Goal: Transaction & Acquisition: Purchase product/service

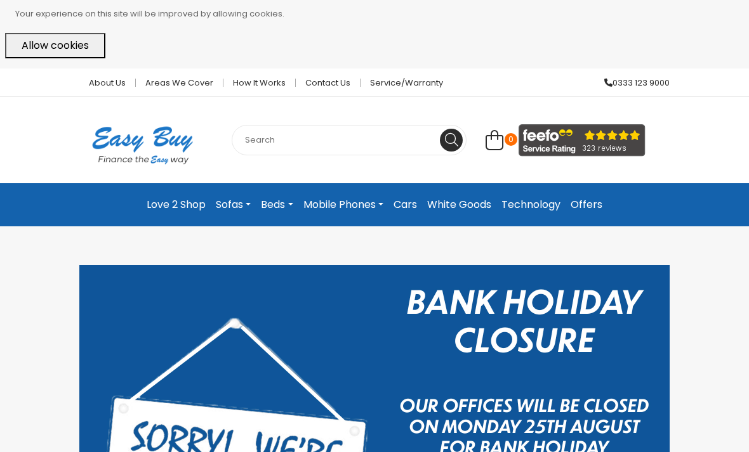
click at [237, 203] on link "Sofas" at bounding box center [233, 204] width 45 height 23
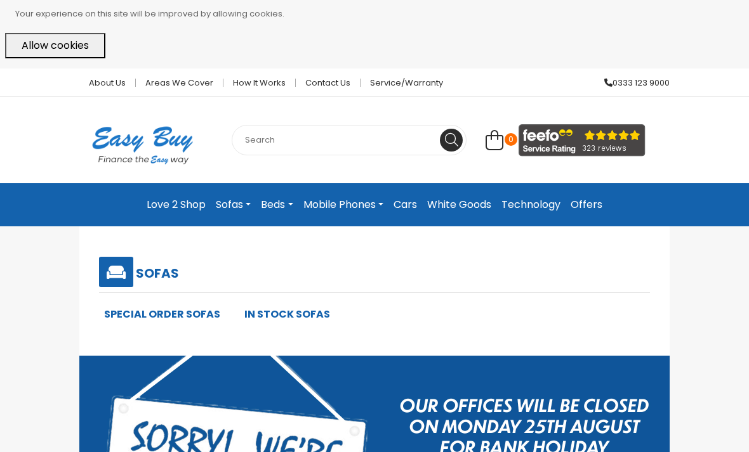
click at [171, 266] on h5 "Sofas" at bounding box center [157, 273] width 43 height 15
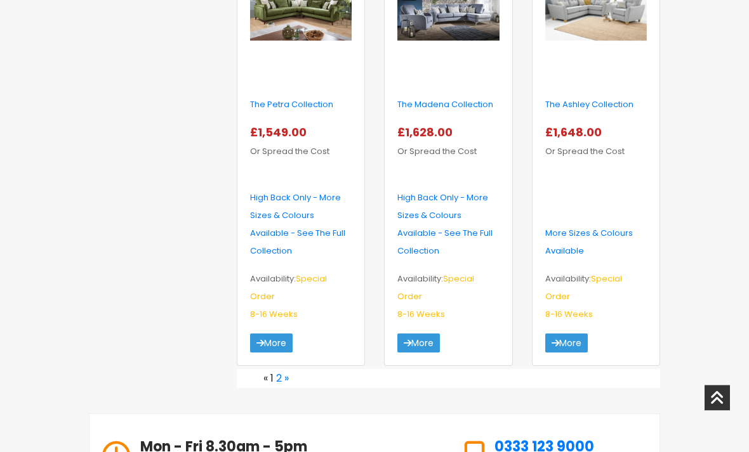
scroll to position [2204, 0]
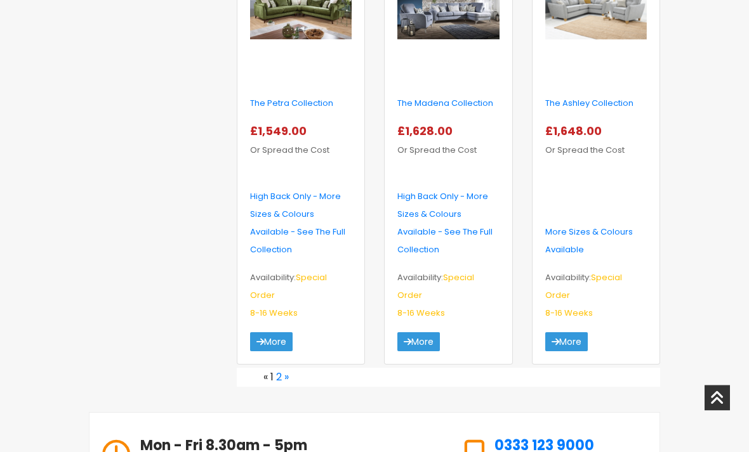
click at [284, 370] on link "»" at bounding box center [286, 377] width 4 height 15
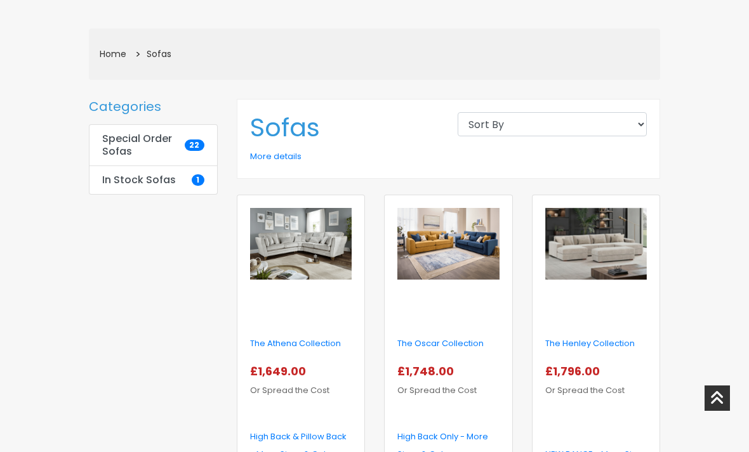
scroll to position [237, 0]
click at [624, 241] on img at bounding box center [596, 243] width 102 height 72
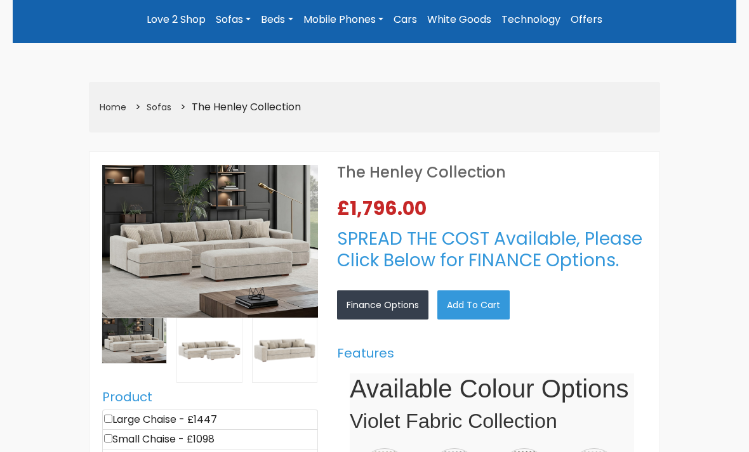
select select
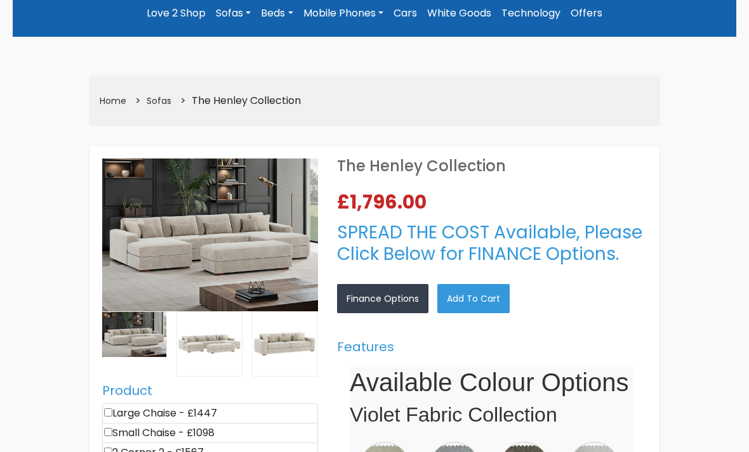
select select "104"
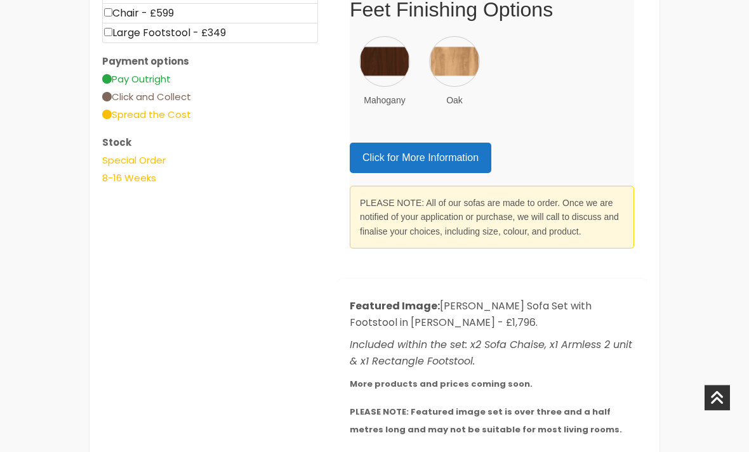
scroll to position [752, 0]
click at [464, 147] on link "Click for More Information" at bounding box center [420, 157] width 141 height 30
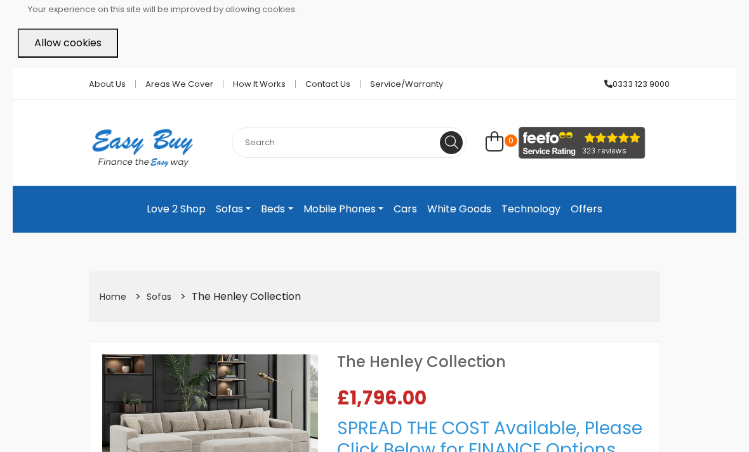
scroll to position [0, 0]
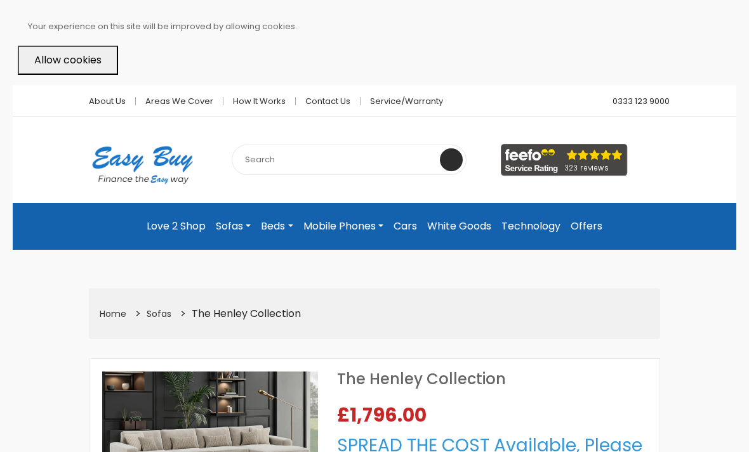
select select "104"
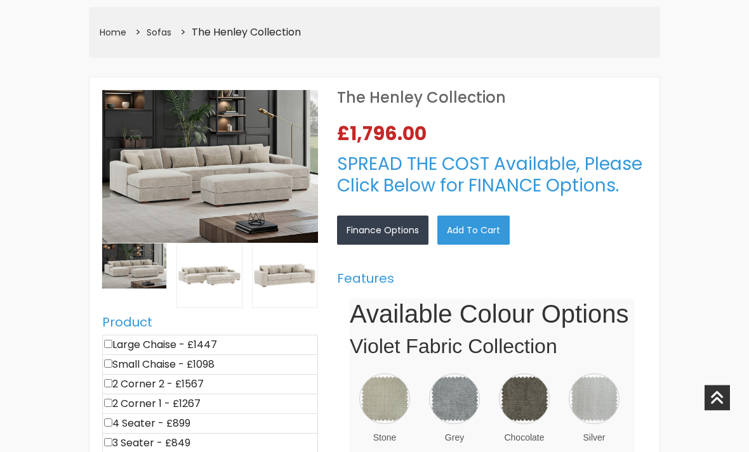
scroll to position [308, 0]
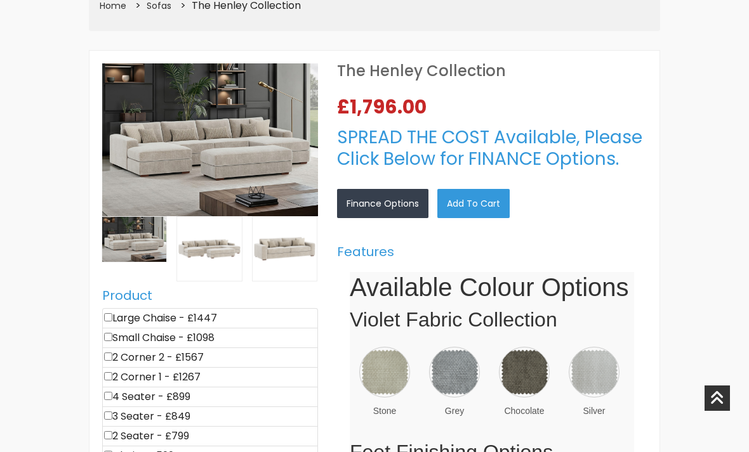
click at [119, 354] on li "2 Corner 2 - £1567" at bounding box center [210, 358] width 216 height 20
click at [117, 351] on li "2 Corner 2 - £1567" at bounding box center [210, 358] width 216 height 20
click at [112, 353] on input"] "checkbox" at bounding box center [108, 357] width 8 height 8
checkbox input"] "true"
type input "1567"
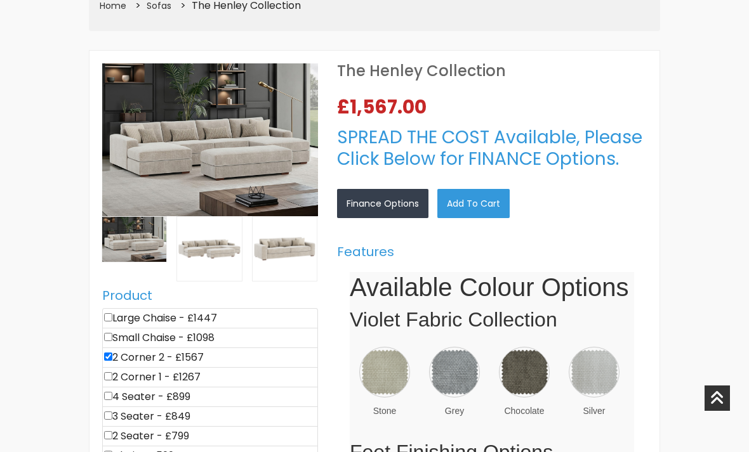
click at [612, 379] on img at bounding box center [593, 372] width 51 height 51
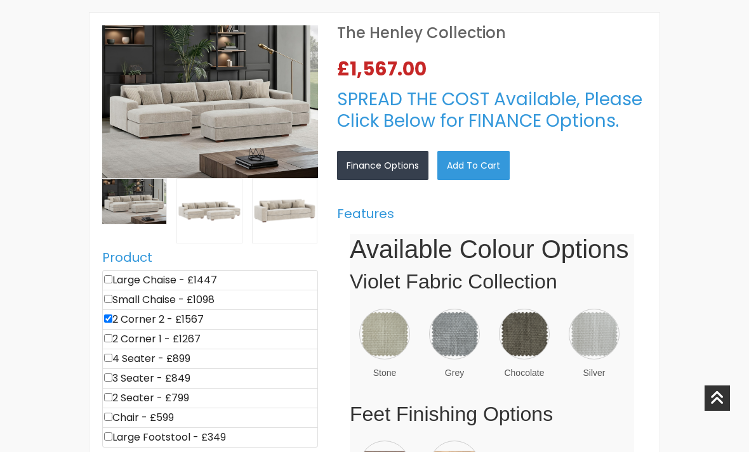
scroll to position [349, 0]
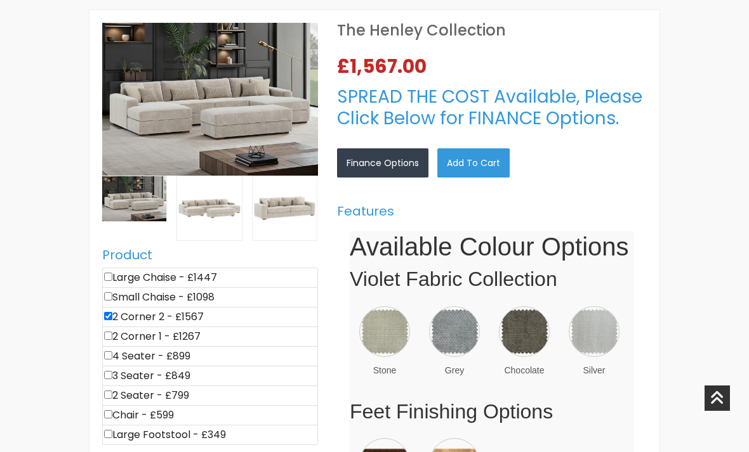
click at [0, 0] on link "×" at bounding box center [0, 0] width 0 height 0
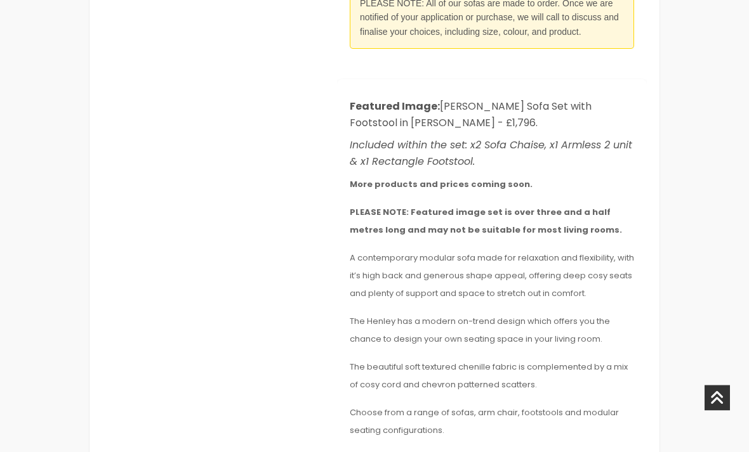
scroll to position [951, 0]
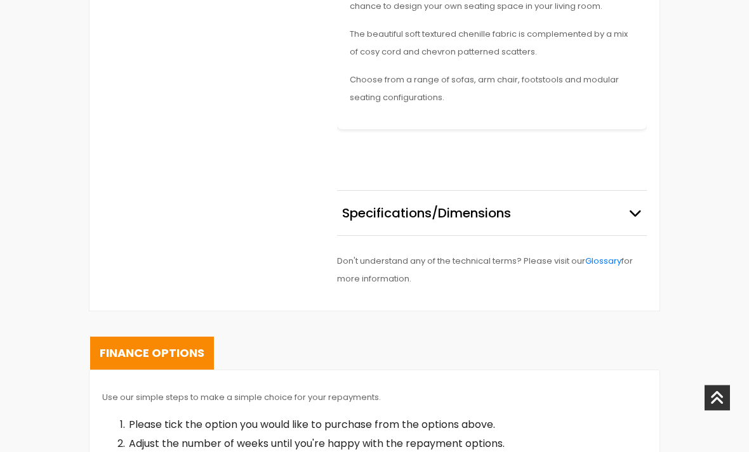
click at [635, 211] on icon "button" at bounding box center [635, 213] width 13 height 13
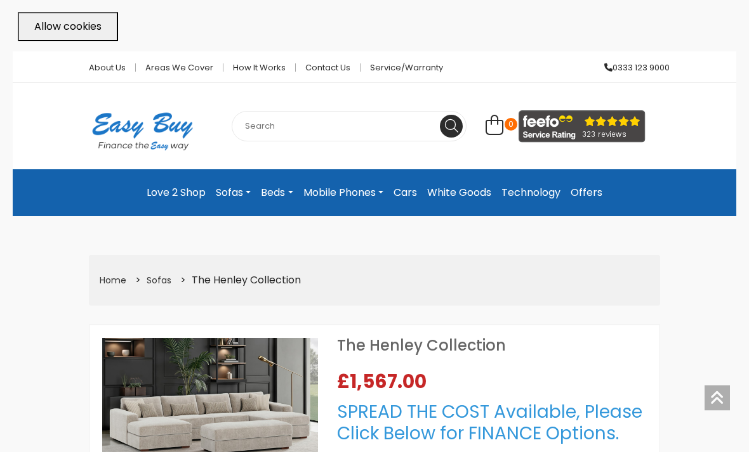
scroll to position [0, 0]
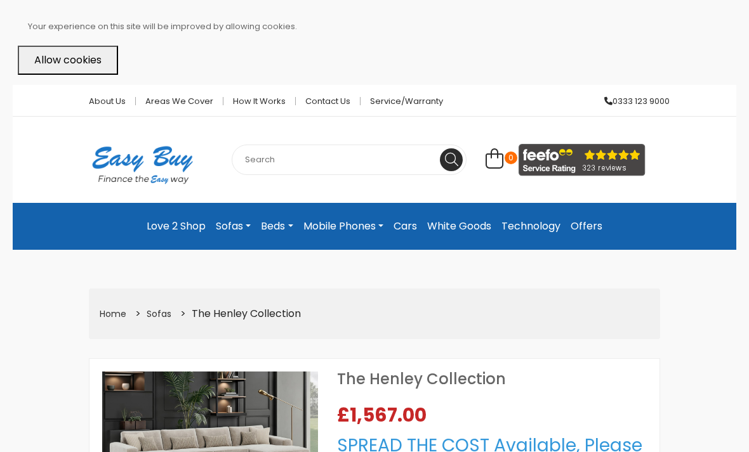
scroll to position [349, 0]
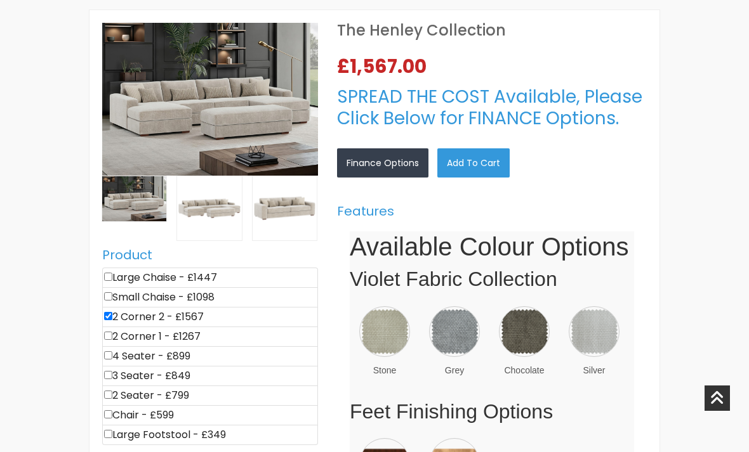
click at [0, 0] on link "×" at bounding box center [0, 0] width 0 height 0
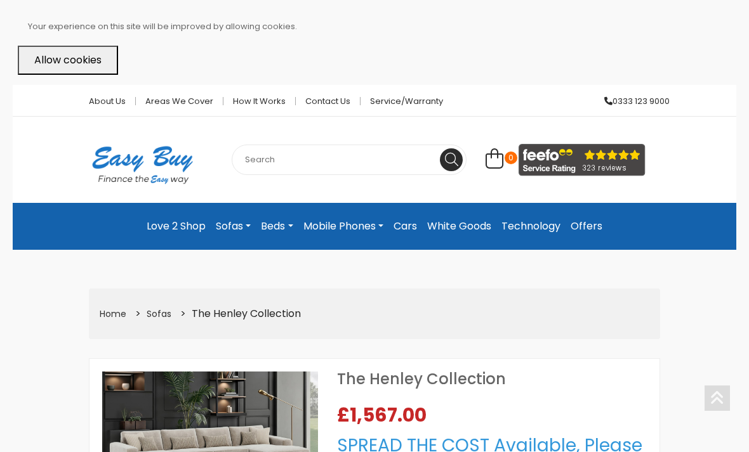
scroll to position [349, 0]
